Goal: Information Seeking & Learning: Learn about a topic

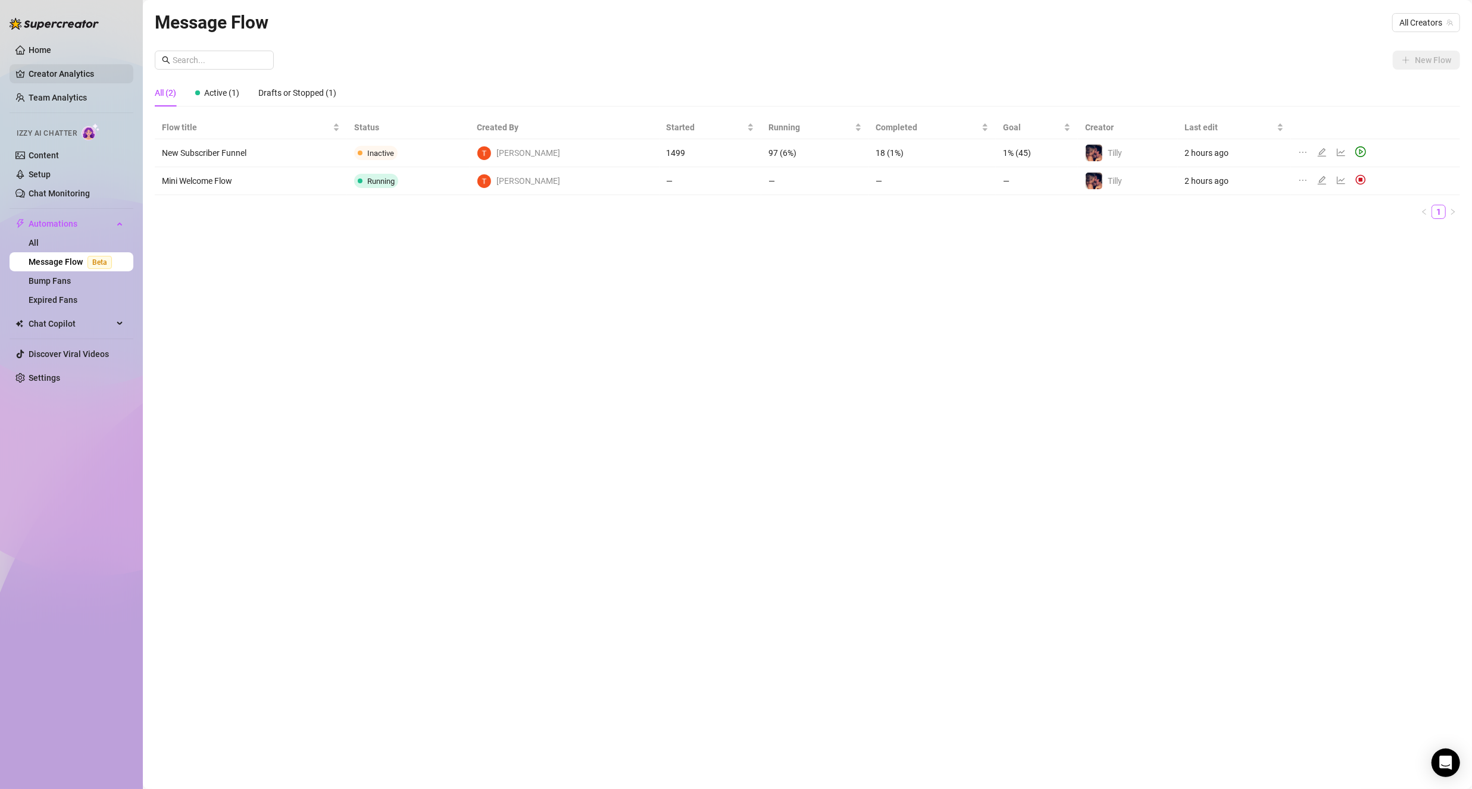
click at [74, 72] on link "Creator Analytics" at bounding box center [76, 73] width 95 height 19
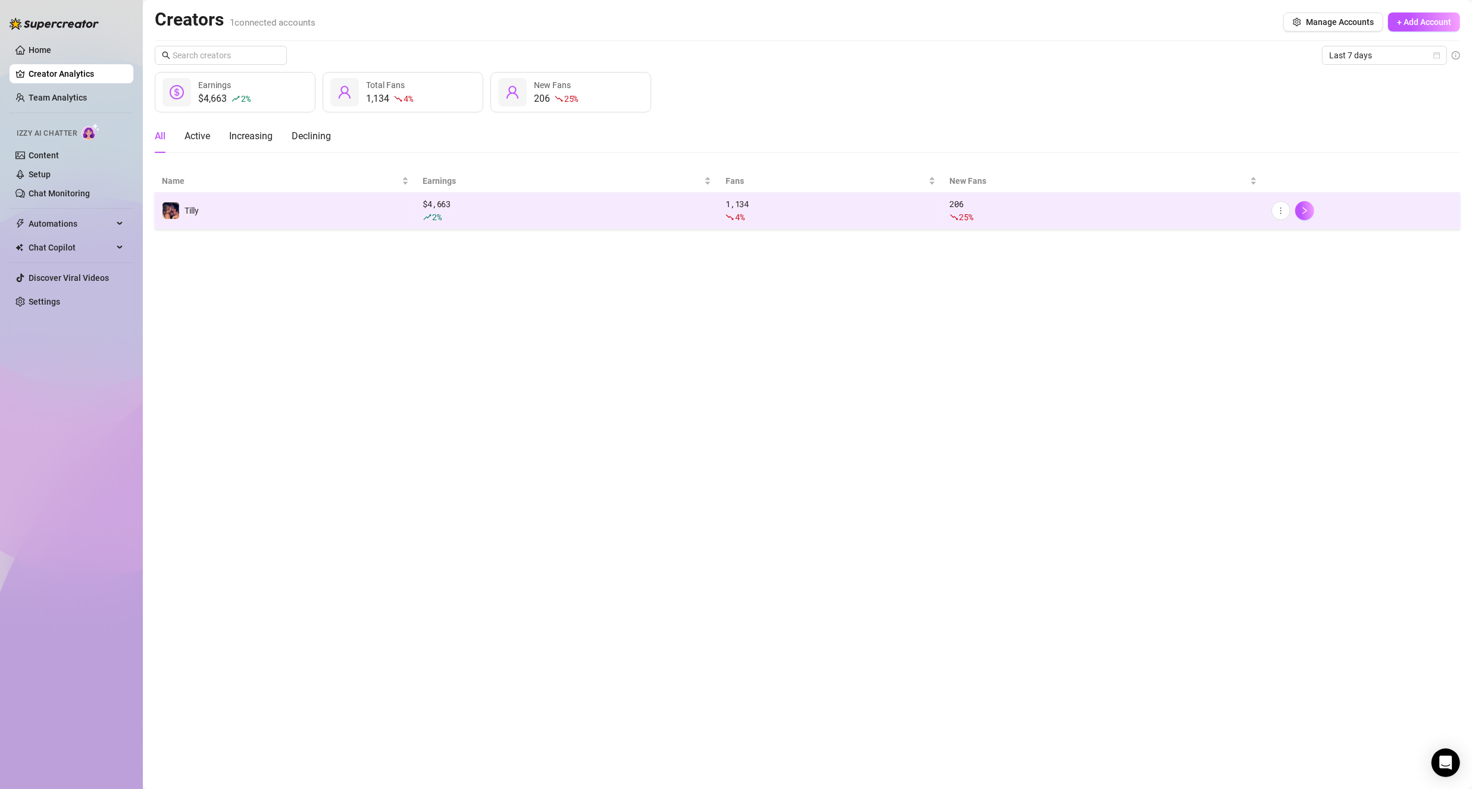
click at [240, 201] on td "Tilly" at bounding box center [285, 211] width 261 height 36
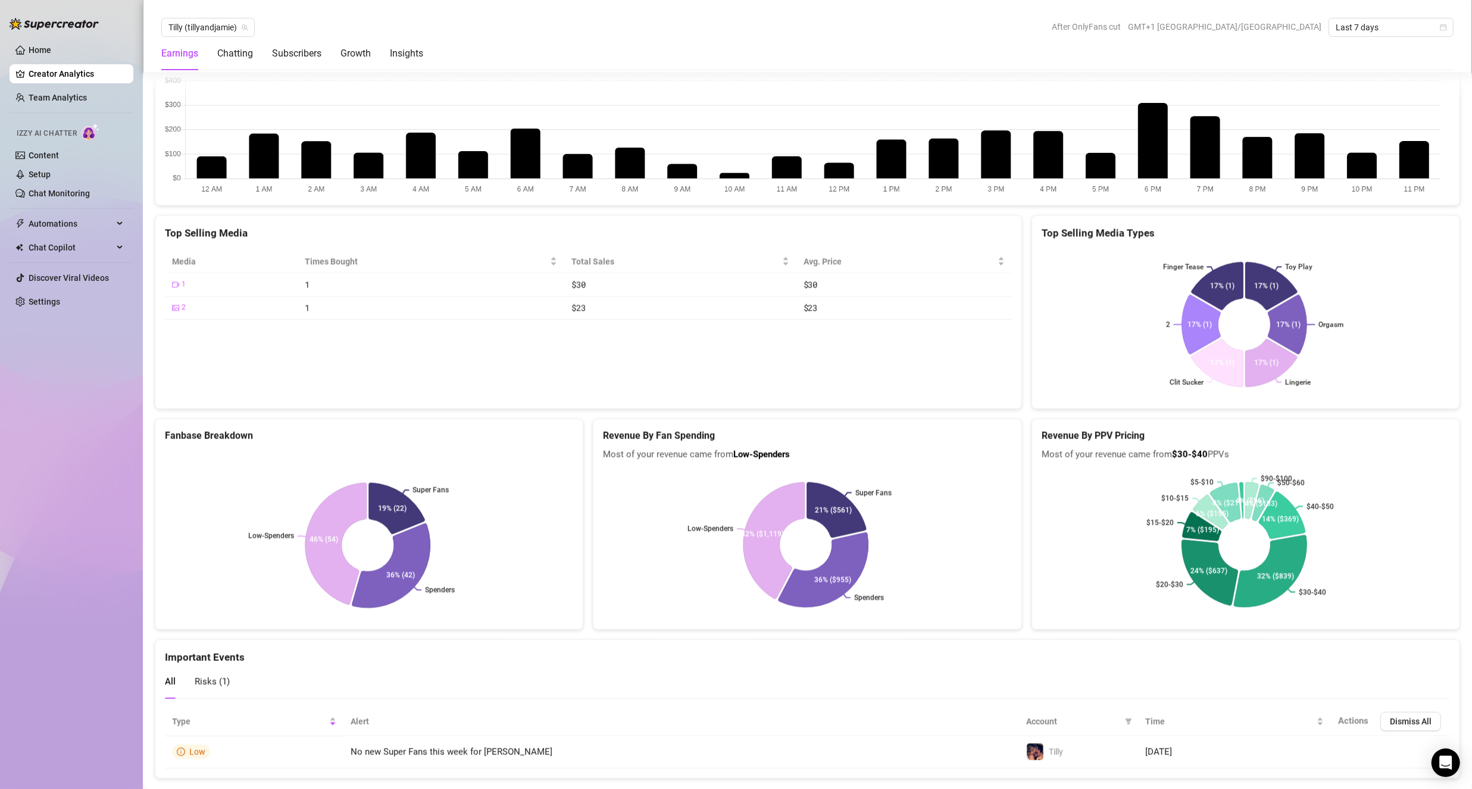
scroll to position [2219, 0]
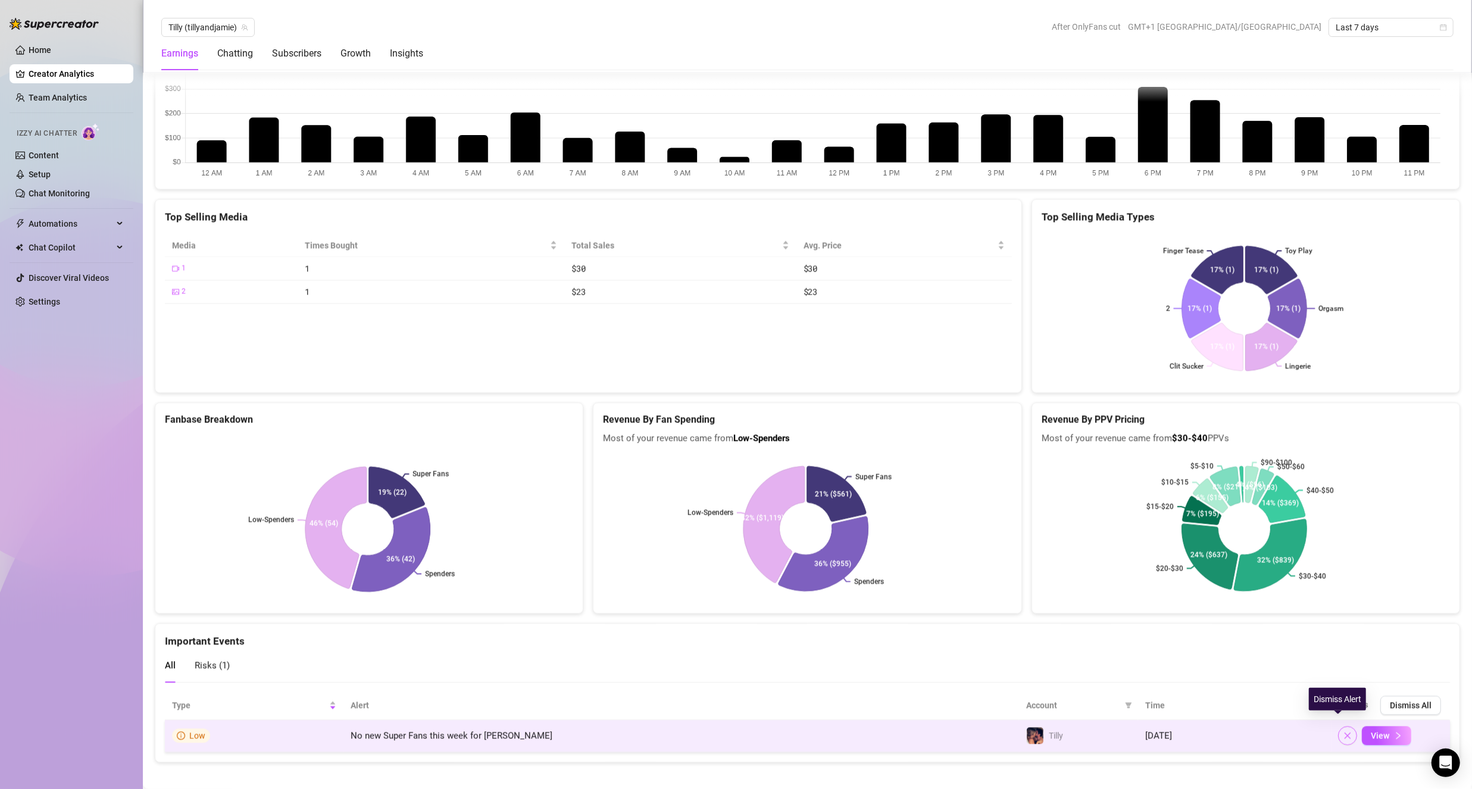
click at [1344, 732] on icon "close" at bounding box center [1348, 736] width 8 height 8
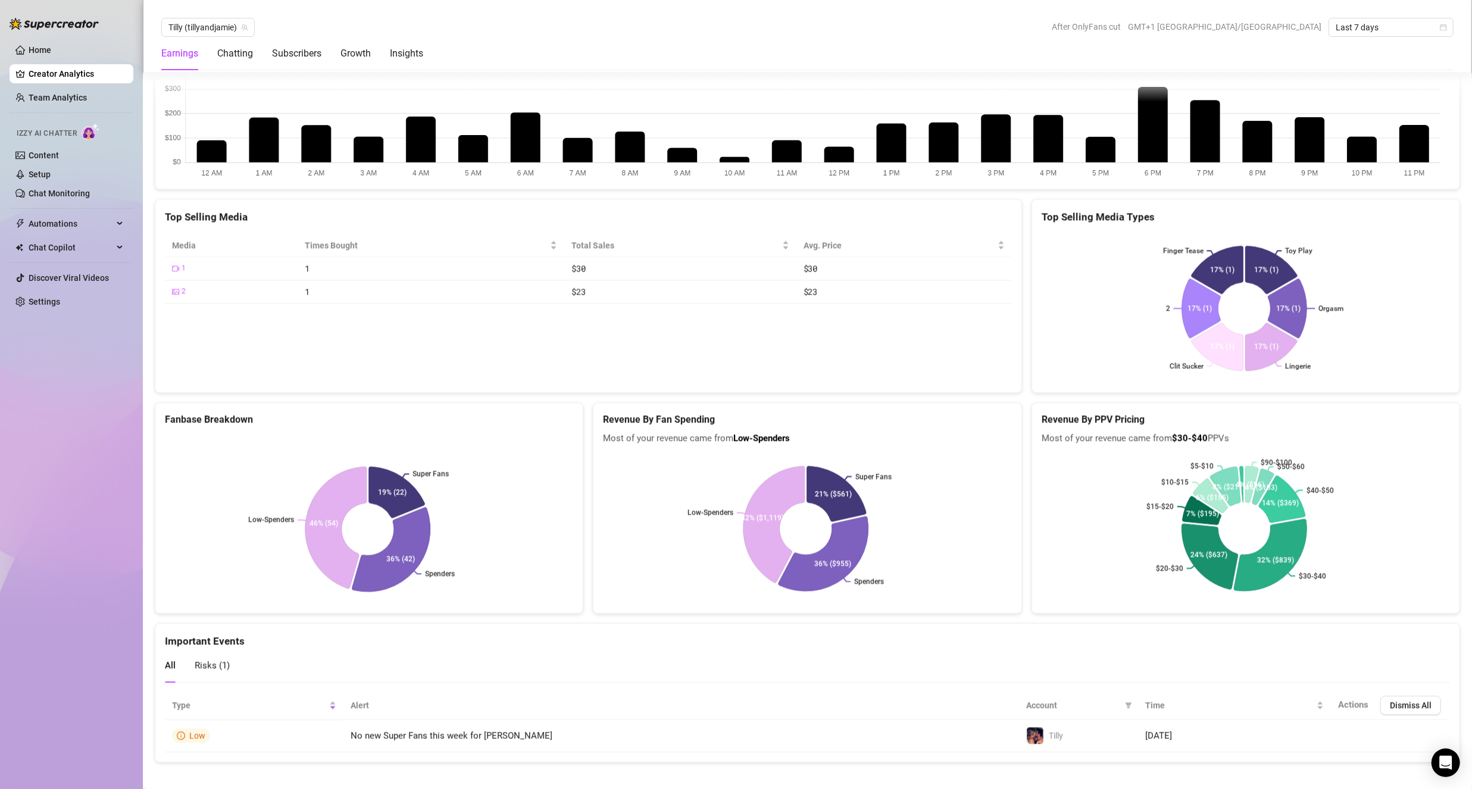
drag, startPoint x: 73, startPoint y: 98, endPoint x: 760, endPoint y: 562, distance: 829.3
click at [73, 98] on link "Team Analytics" at bounding box center [58, 98] width 58 height 10
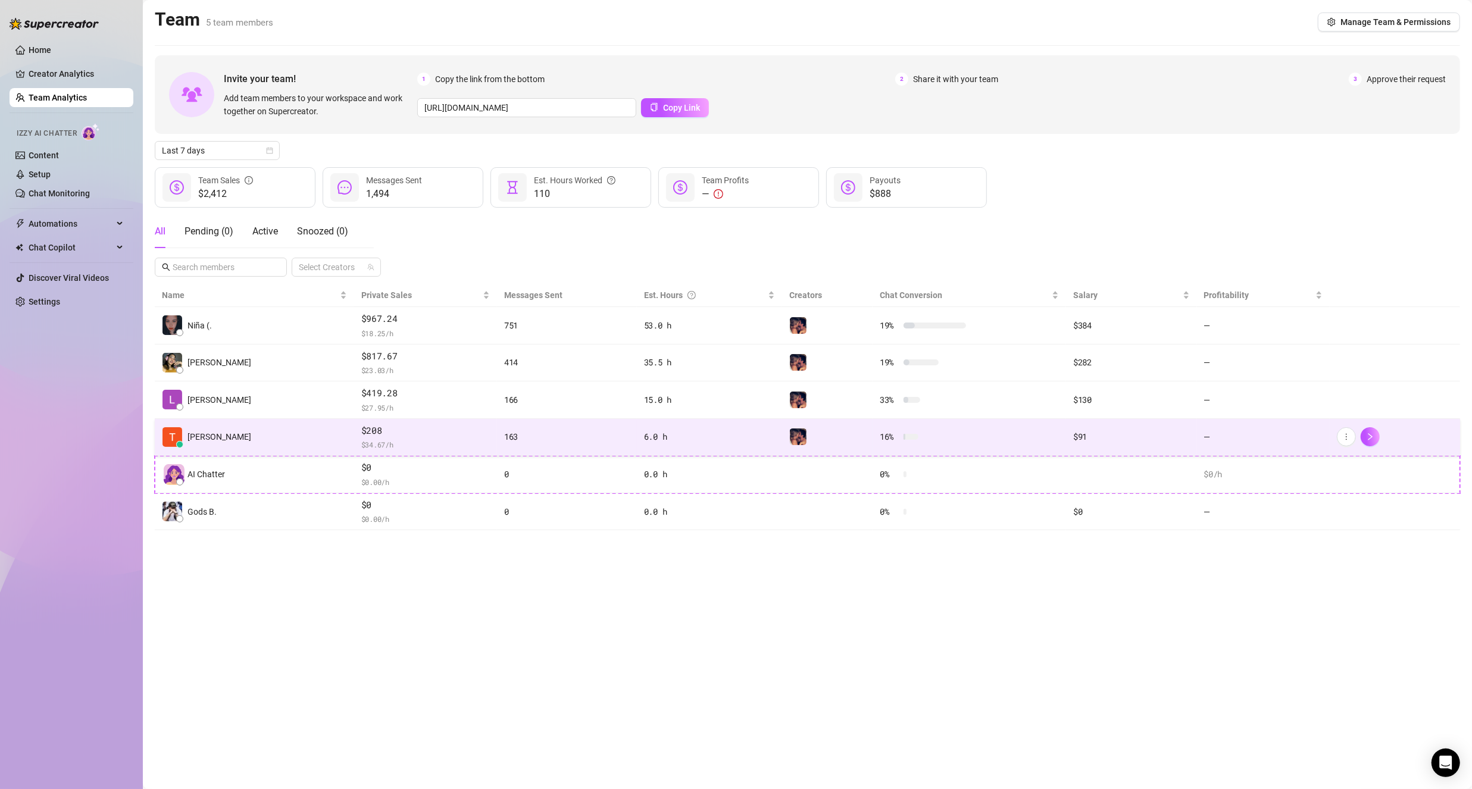
click at [229, 430] on td "[PERSON_NAME]" at bounding box center [254, 438] width 199 height 38
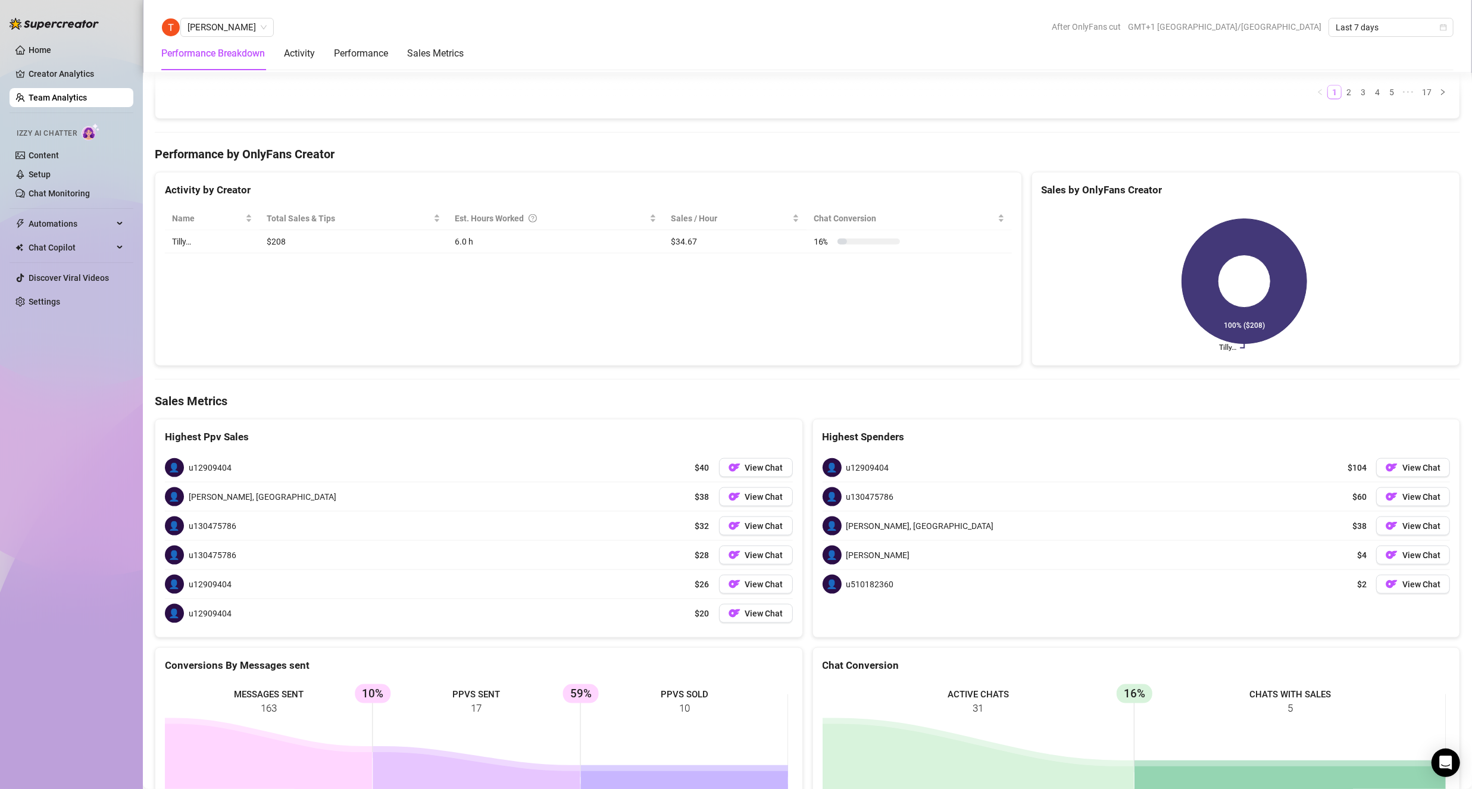
scroll to position [1520, 0]
